Goal: Find contact information: Find contact information

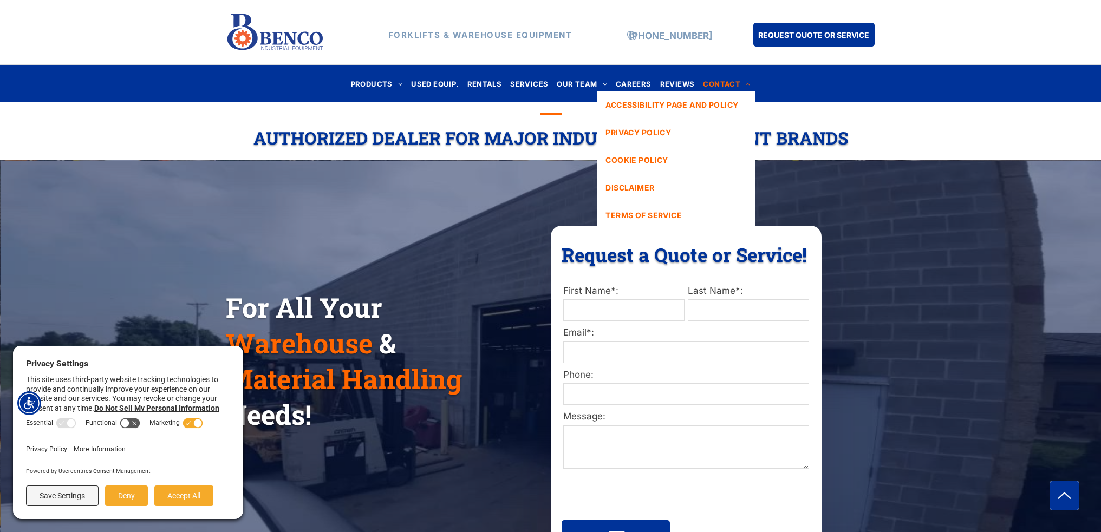
click at [721, 84] on span "CONTACT" at bounding box center [726, 83] width 47 height 15
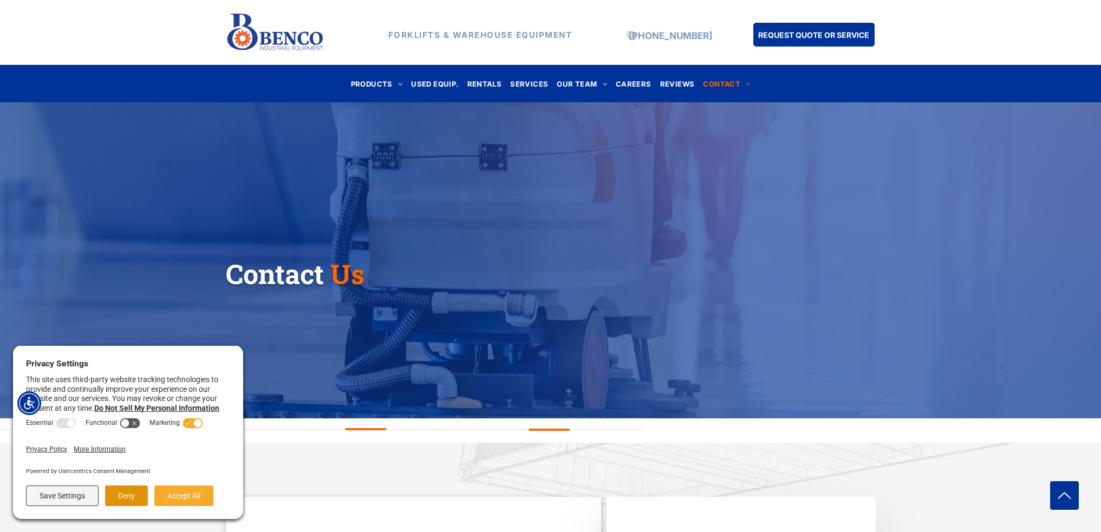
click at [126, 492] on button "Deny" at bounding box center [126, 496] width 43 height 21
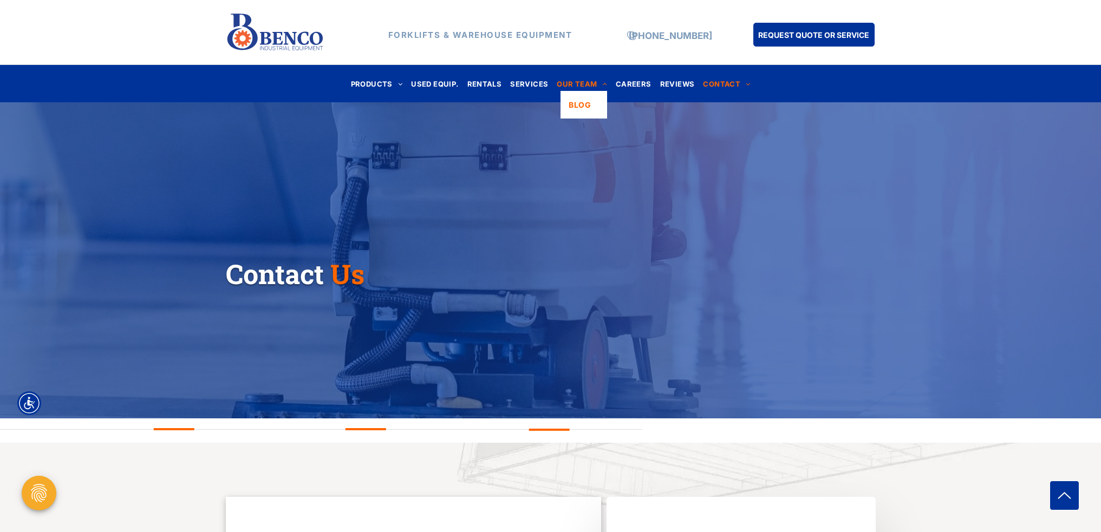
click at [580, 88] on span "OUR TEAM" at bounding box center [582, 83] width 50 height 15
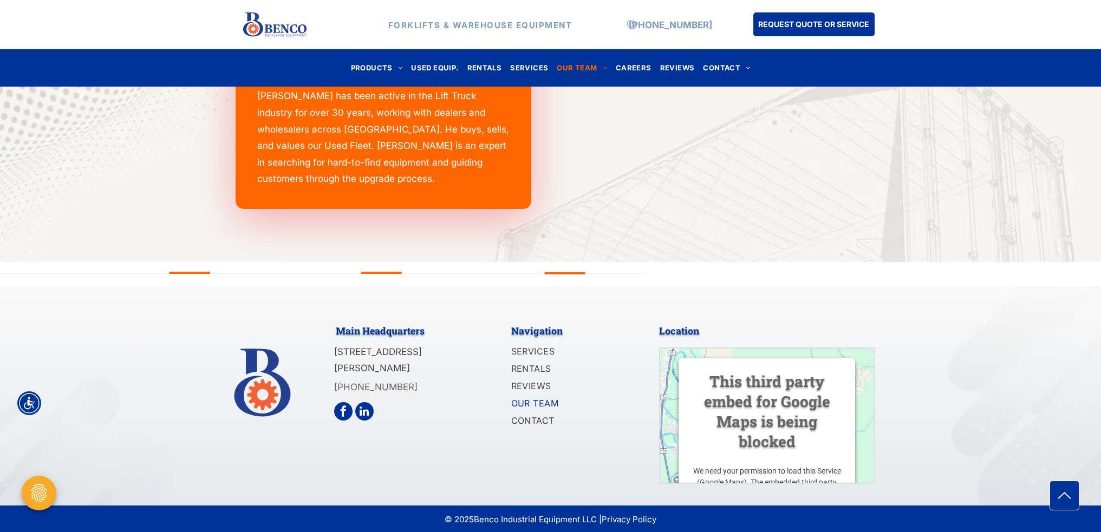
scroll to position [1528, 0]
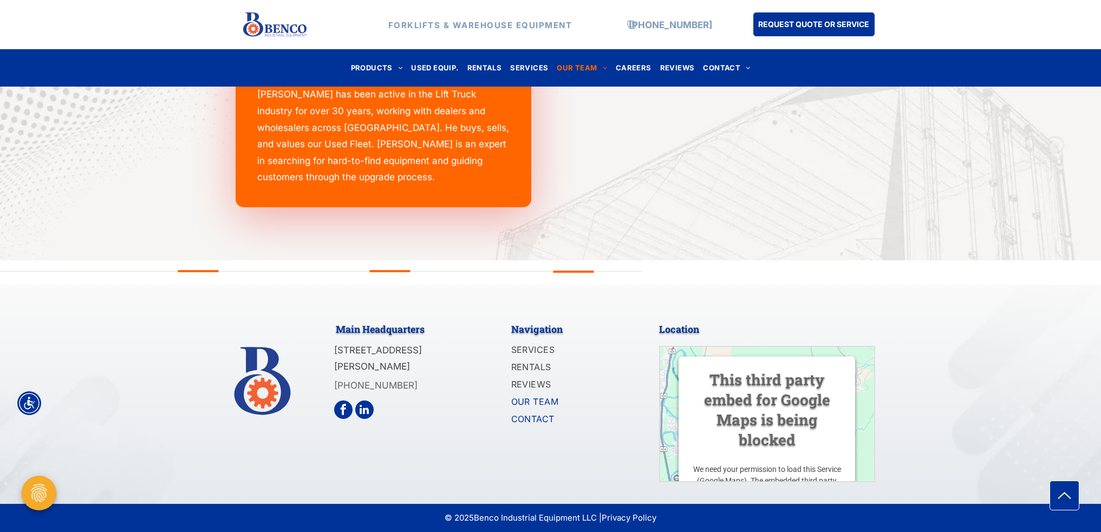
click at [540, 414] on span "CONTACT" at bounding box center [532, 419] width 43 height 13
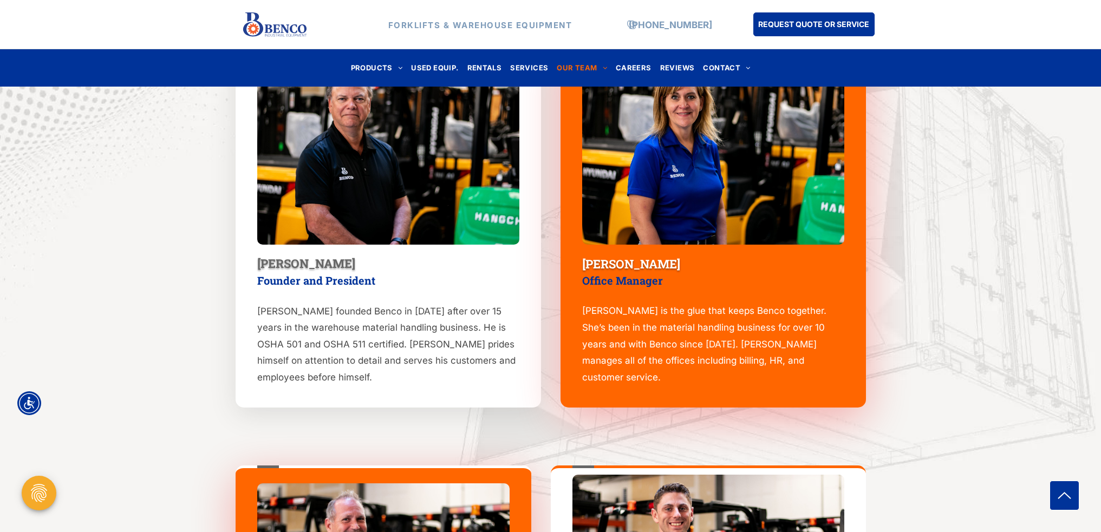
scroll to position [445, 0]
click at [709, 320] on p "[PERSON_NAME] is the glue that keeps Benco together. She’s been in the material…" at bounding box center [713, 344] width 262 height 83
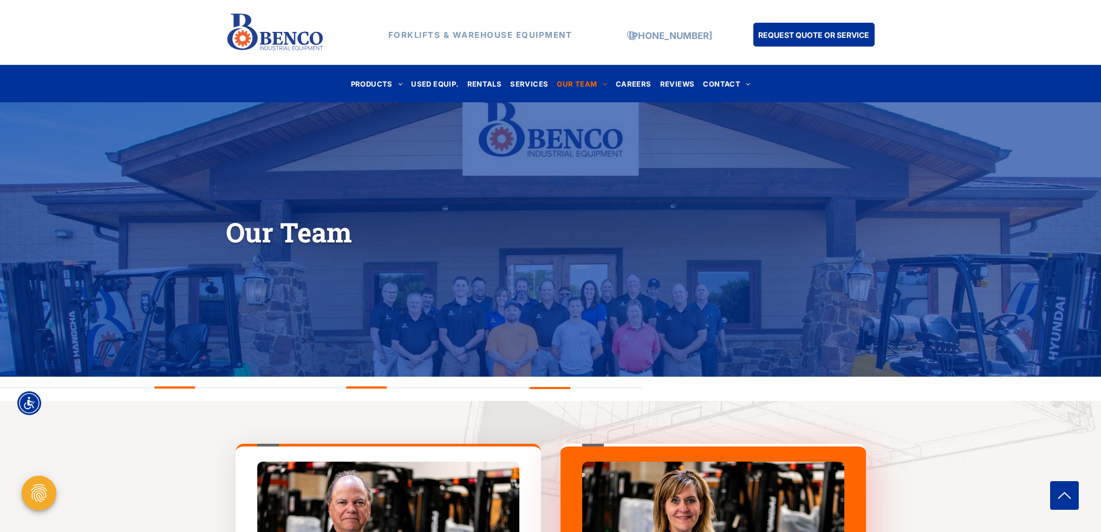
scroll to position [0, 0]
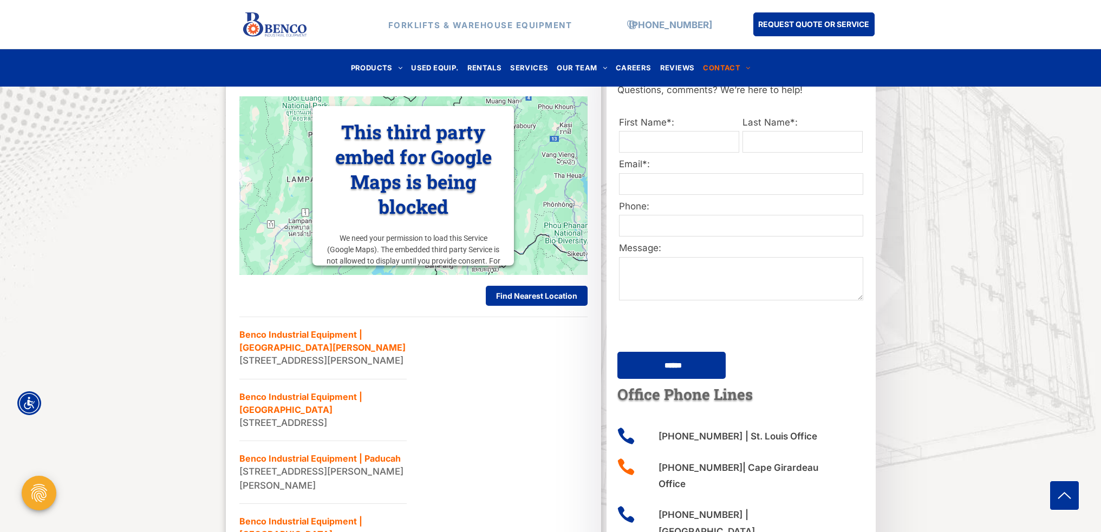
scroll to position [542, 0]
